Goal: Use online tool/utility

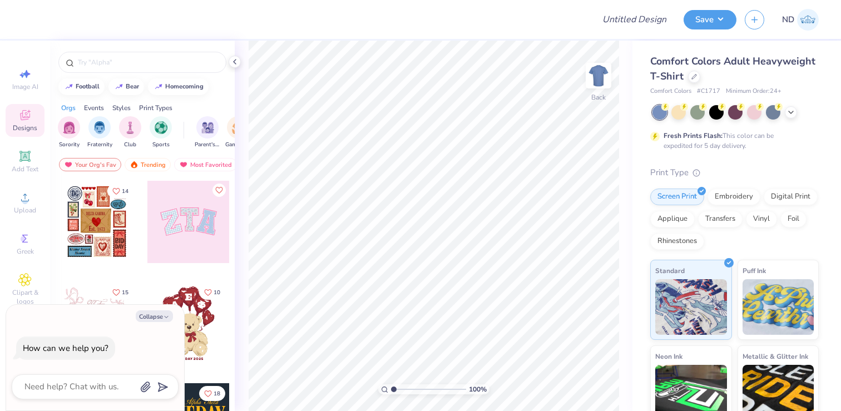
scroll to position [26, 0]
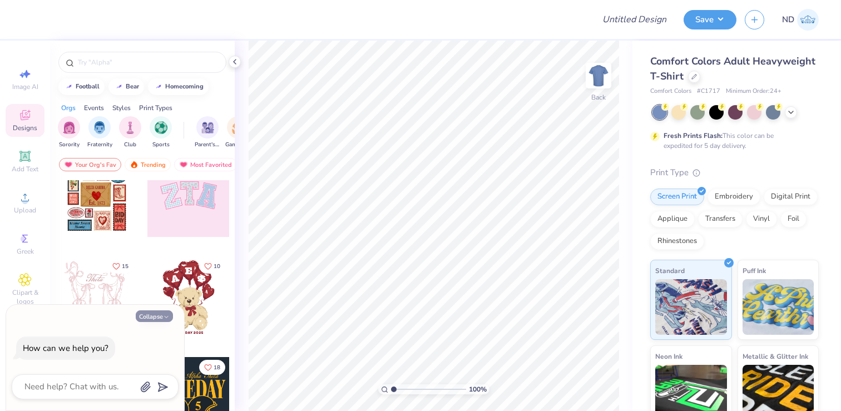
click at [157, 319] on button "Collapse" at bounding box center [154, 316] width 37 height 12
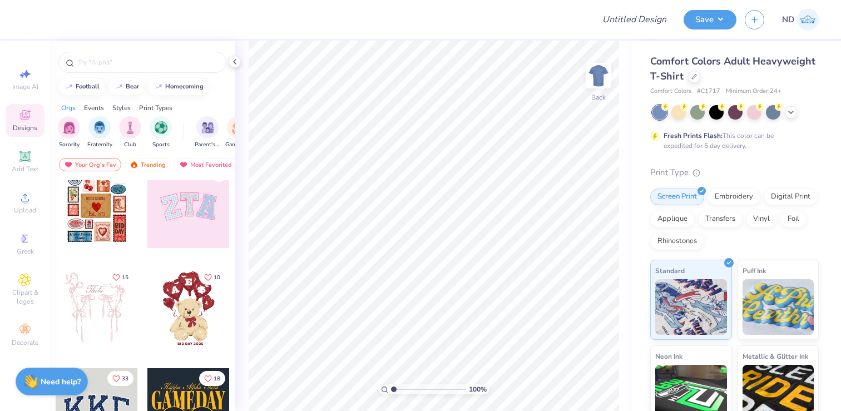
scroll to position [10, 0]
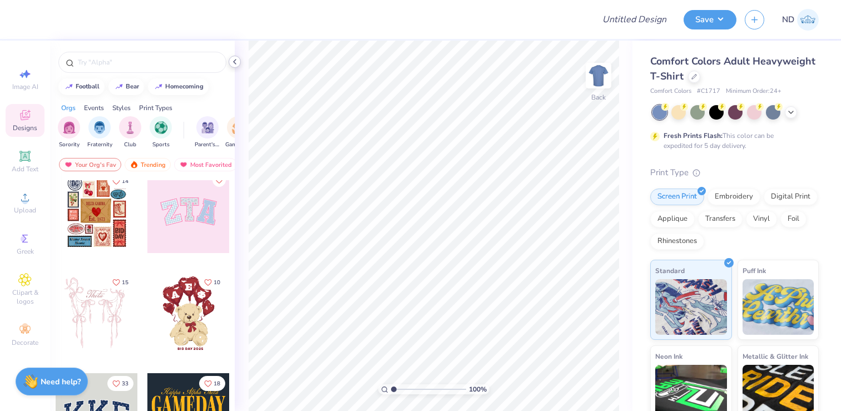
click at [235, 64] on polyline at bounding box center [235, 62] width 2 height 4
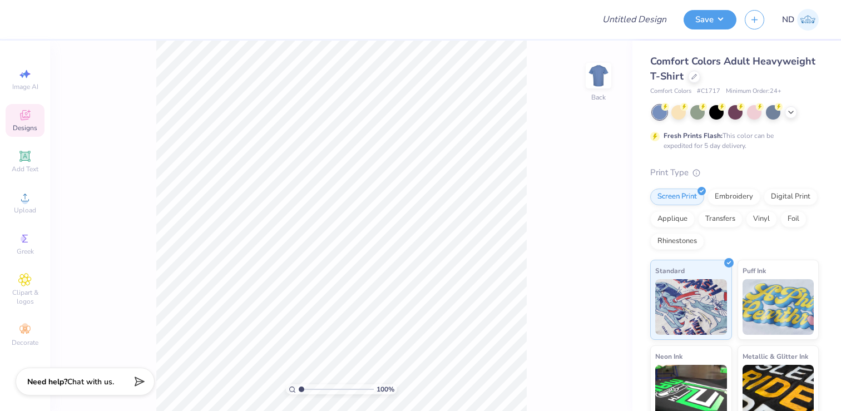
click at [27, 117] on icon at bounding box center [25, 115] width 10 height 10
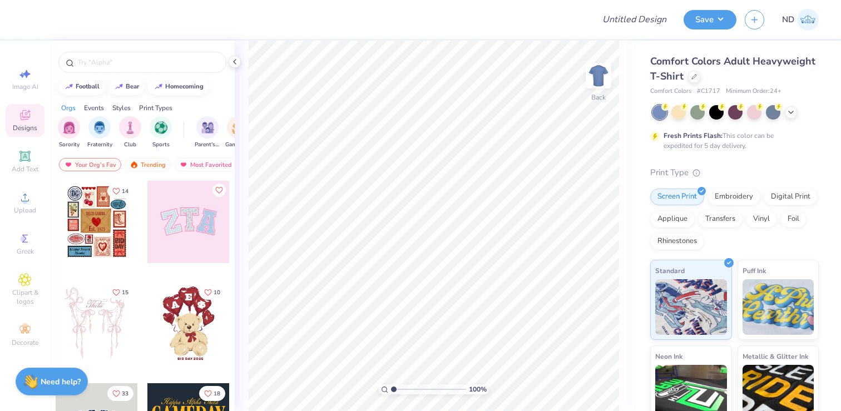
click at [26, 119] on icon at bounding box center [25, 116] width 9 height 7
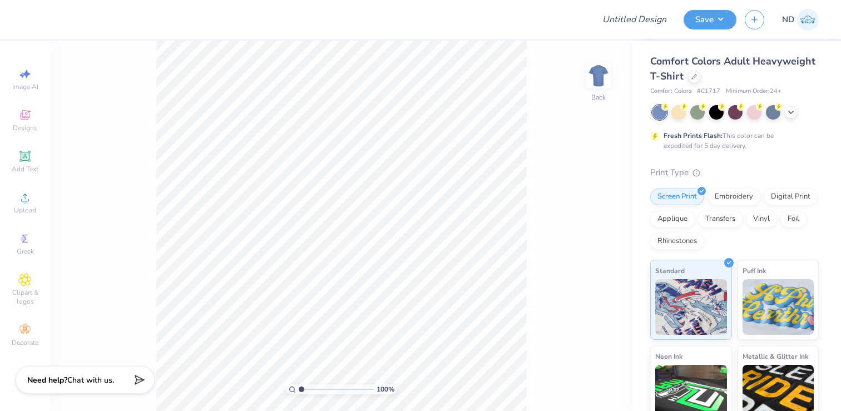
click at [57, 381] on strong "Need help?" at bounding box center [47, 380] width 40 height 11
click at [150, 317] on button "Collapse" at bounding box center [154, 316] width 37 height 12
type textarea "x"
type input "1.74"
type textarea "x"
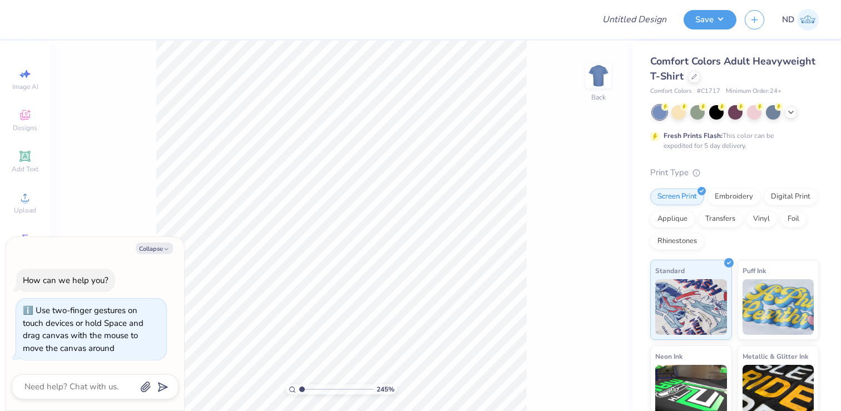
type input "1"
drag, startPoint x: 307, startPoint y: 392, endPoint x: 268, endPoint y: 401, distance: 40.0
click at [299, 394] on input "range" at bounding box center [336, 389] width 75 height 10
click at [157, 244] on button "Collapse" at bounding box center [154, 249] width 37 height 12
type textarea "x"
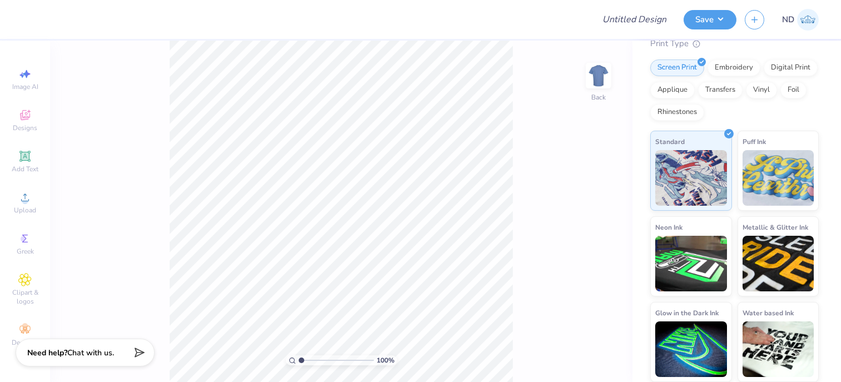
scroll to position [0, 0]
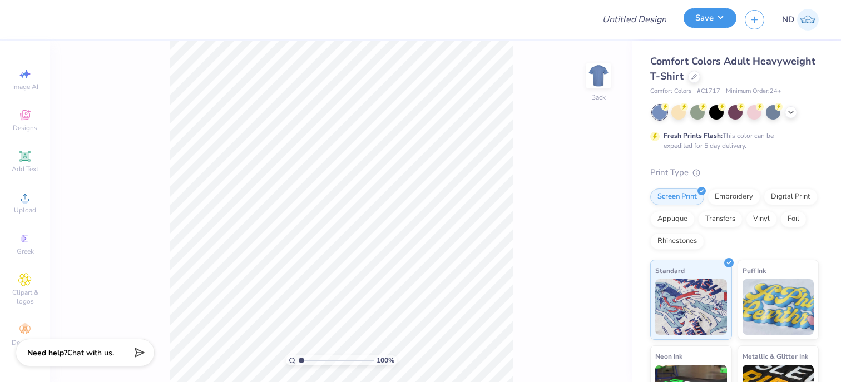
click at [726, 26] on button "Save" at bounding box center [710, 17] width 53 height 19
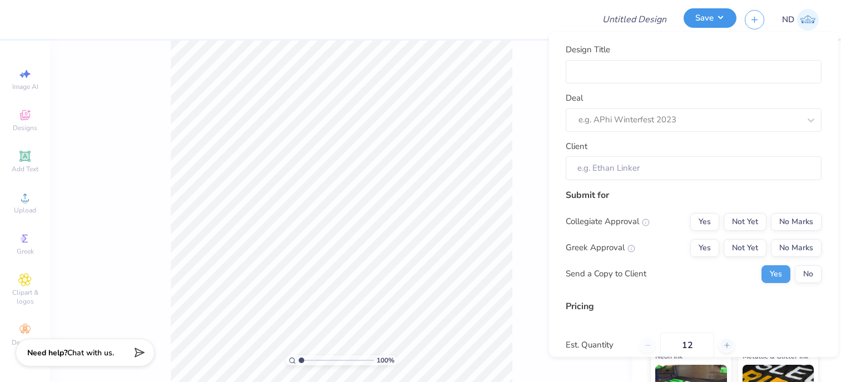
click at [726, 26] on button "Save" at bounding box center [710, 17] width 53 height 19
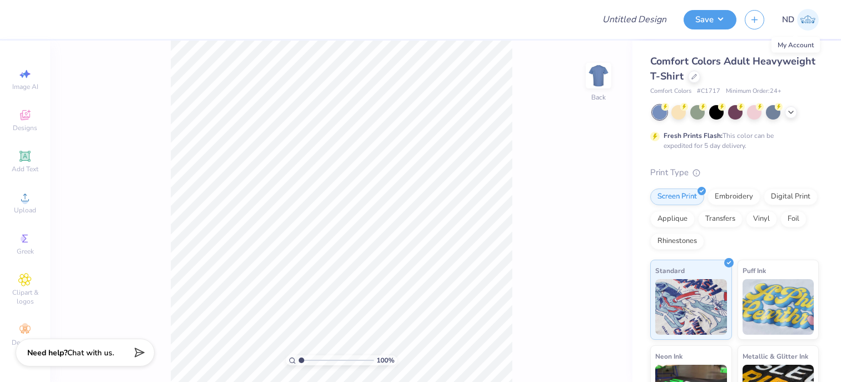
click at [811, 21] on img at bounding box center [808, 20] width 22 height 22
click at [723, 21] on button "Save" at bounding box center [710, 17] width 53 height 19
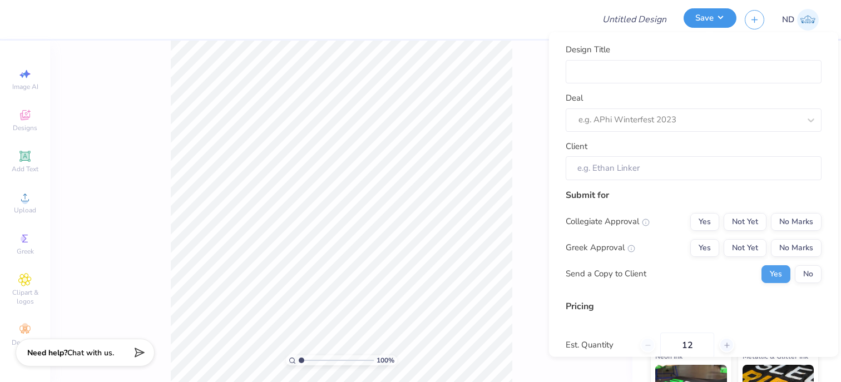
click at [723, 21] on button "Save" at bounding box center [710, 17] width 53 height 19
